Goal: Transaction & Acquisition: Purchase product/service

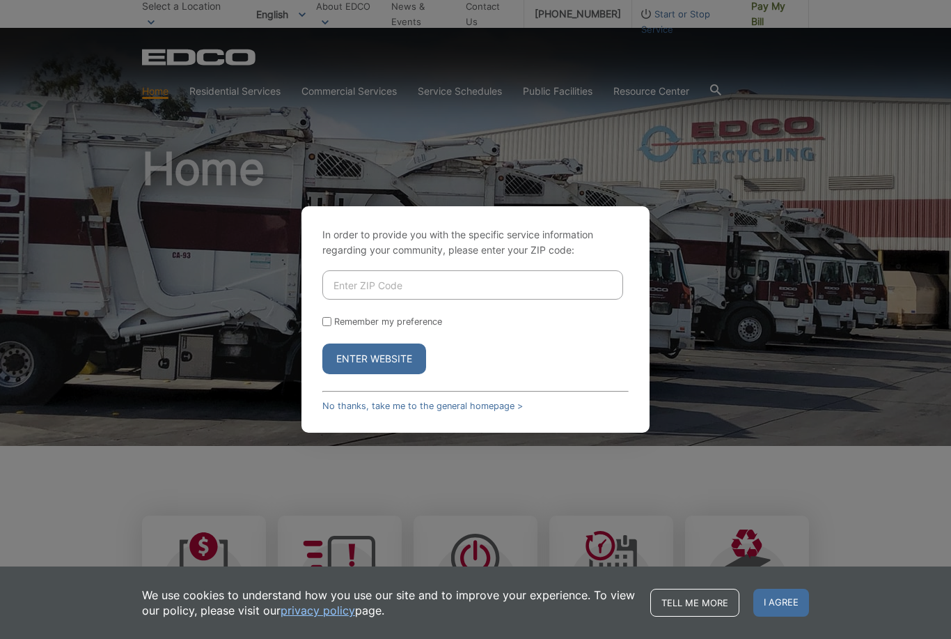
click at [594, 299] on input "Enter ZIP Code" at bounding box center [472, 284] width 301 height 29
type input "92024"
click at [390, 327] on label "Remember my preference" at bounding box center [388, 321] width 108 height 10
click at [331, 326] on input "Remember my preference" at bounding box center [326, 321] width 9 height 9
checkbox input "true"
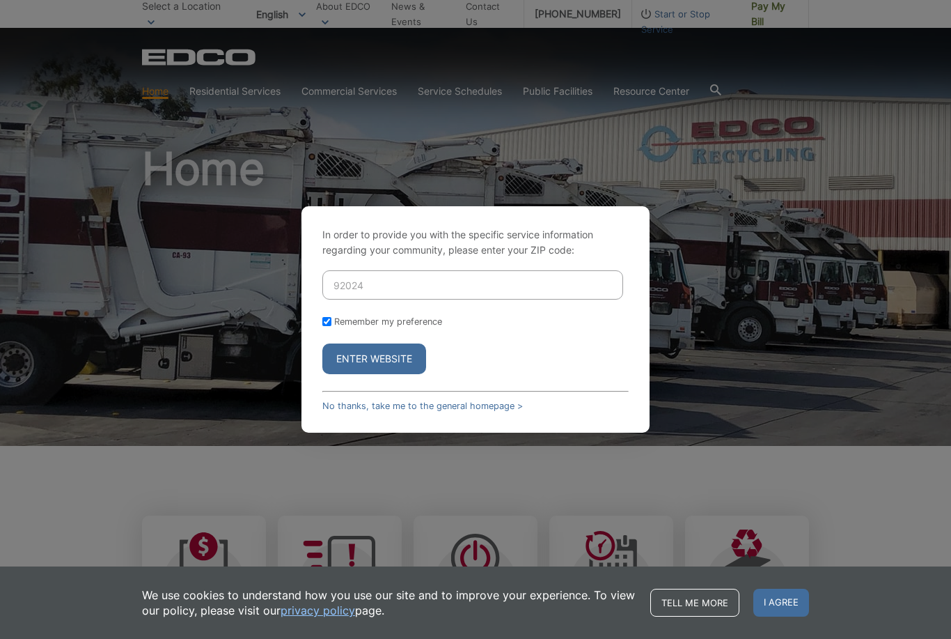
click at [411, 374] on button "Enter Website" at bounding box center [374, 358] width 104 height 31
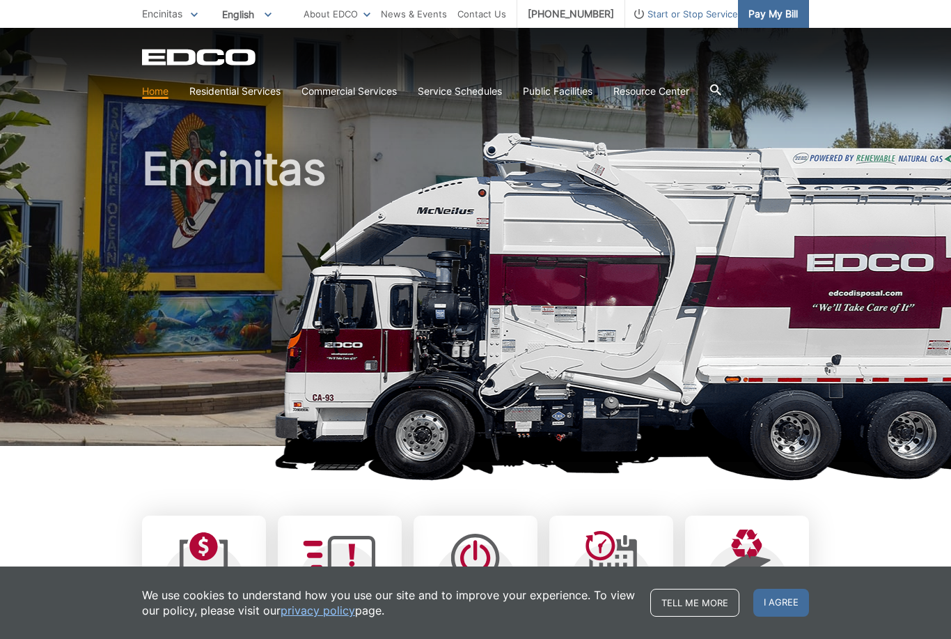
click at [791, 10] on span "Pay My Bill" at bounding box center [773, 13] width 49 height 15
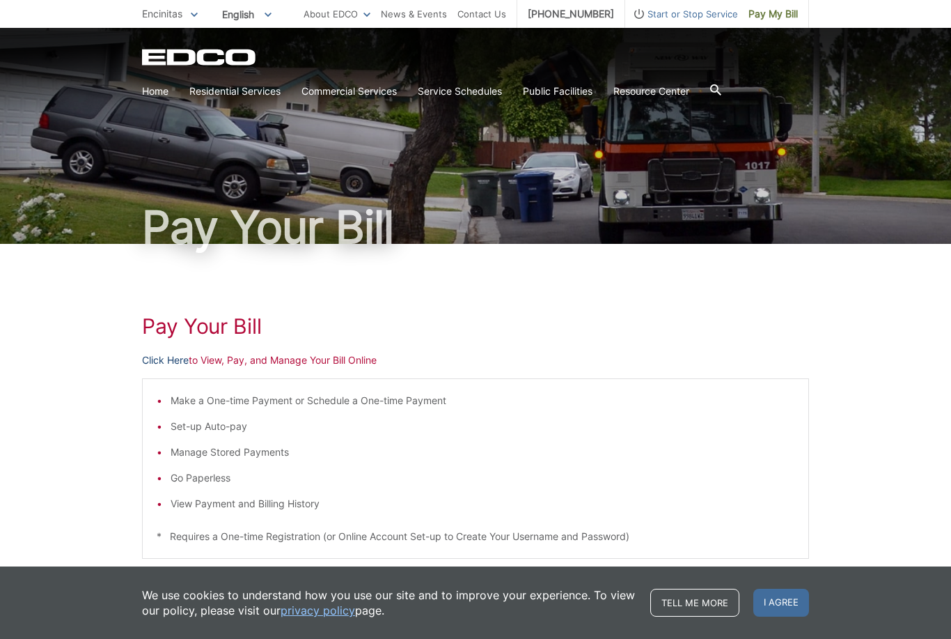
click at [183, 355] on link "Click Here" at bounding box center [165, 359] width 47 height 15
